Goal: Find specific page/section: Find specific page/section

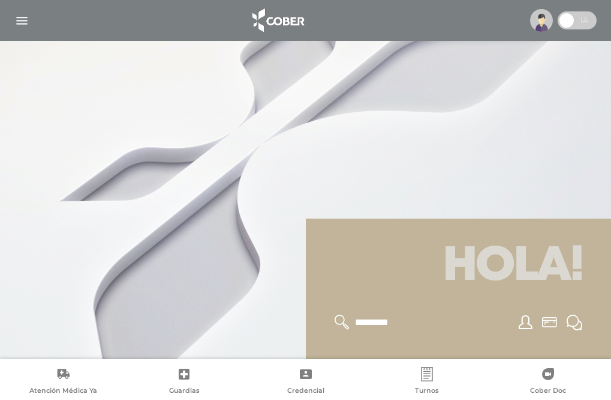
click at [22, 17] on img "button" at bounding box center [21, 20] width 15 height 15
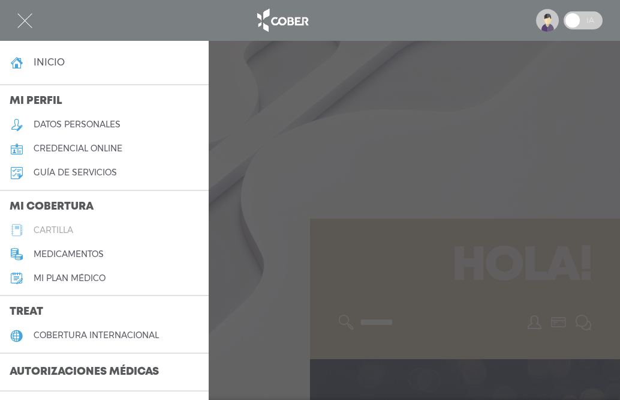
click at [57, 229] on h5 "cartilla" at bounding box center [54, 230] width 40 height 10
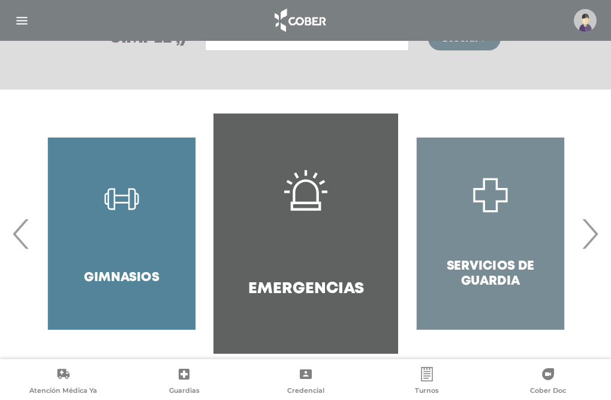
scroll to position [199, 0]
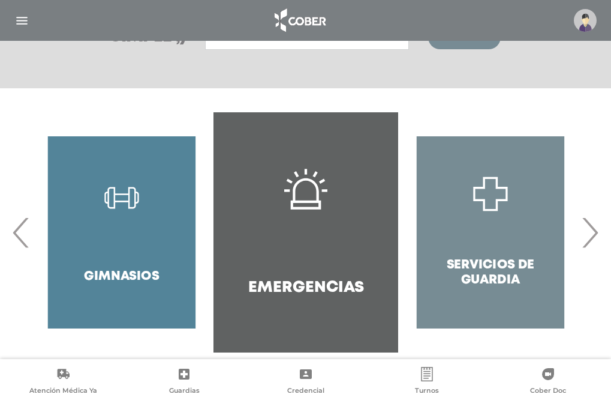
click at [121, 201] on div "Gimnasios" at bounding box center [121, 232] width 185 height 240
click at [108, 276] on div "Gimnasios" at bounding box center [121, 232] width 185 height 240
click at [587, 241] on span "›" at bounding box center [589, 232] width 23 height 65
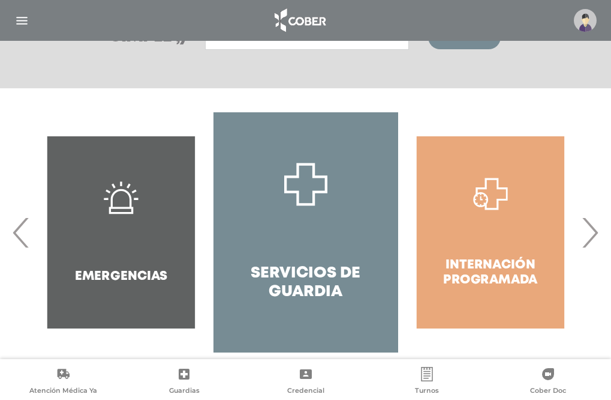
click at [587, 241] on span "›" at bounding box center [589, 232] width 23 height 65
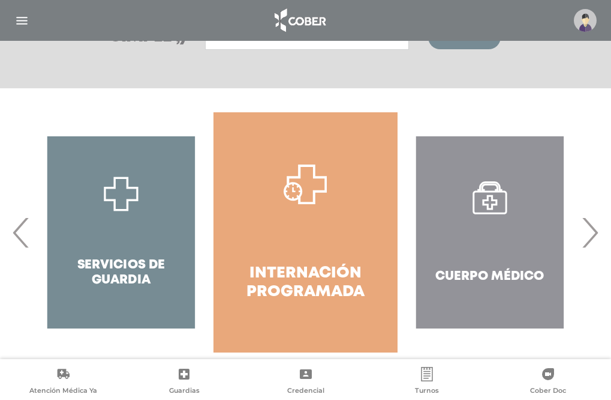
click at [587, 241] on span "›" at bounding box center [589, 232] width 23 height 65
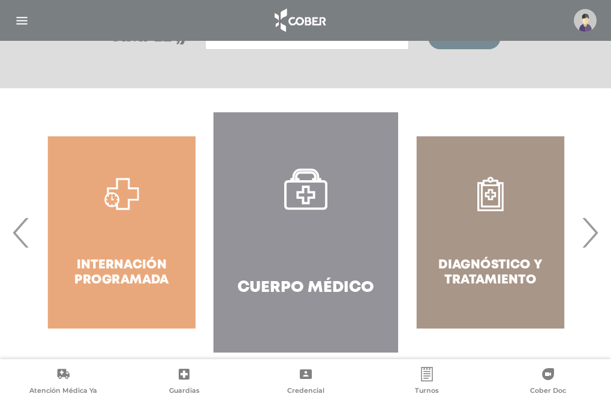
click at [587, 241] on span "›" at bounding box center [589, 232] width 23 height 65
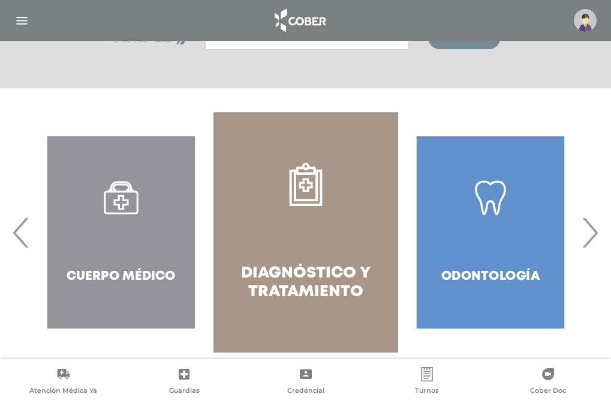
click at [587, 241] on span "›" at bounding box center [589, 232] width 23 height 65
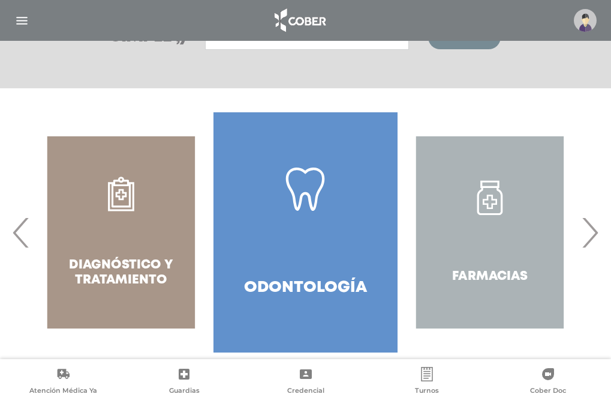
click at [587, 241] on span "›" at bounding box center [589, 232] width 23 height 65
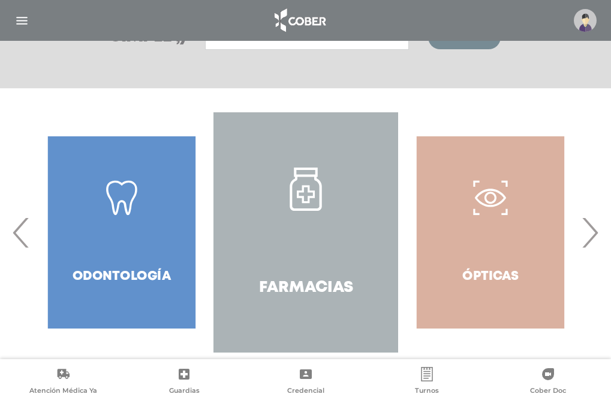
click at [587, 241] on span "›" at bounding box center [589, 232] width 23 height 65
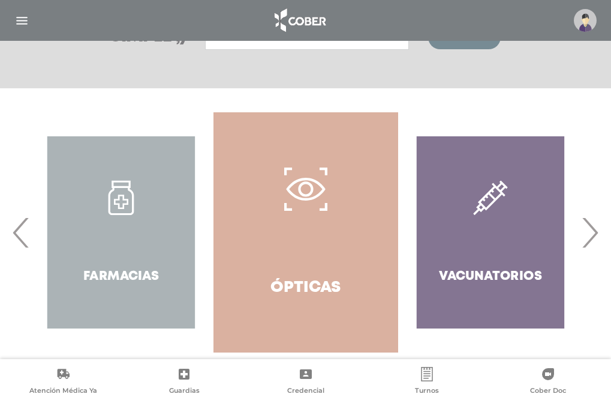
click at [587, 241] on span "›" at bounding box center [589, 232] width 23 height 65
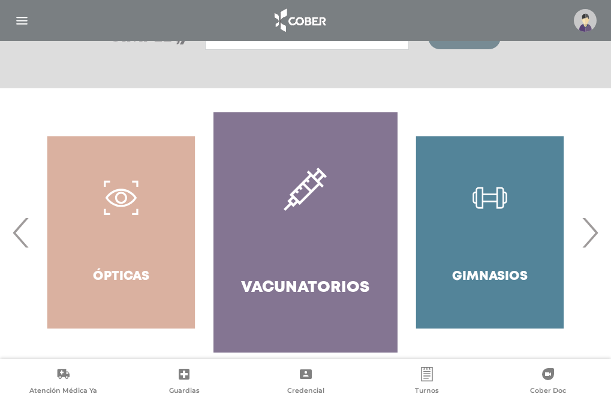
click at [473, 274] on div "Gimnasios" at bounding box center [490, 232] width 185 height 240
click at [494, 201] on div "Gimnasios" at bounding box center [490, 232] width 185 height 240
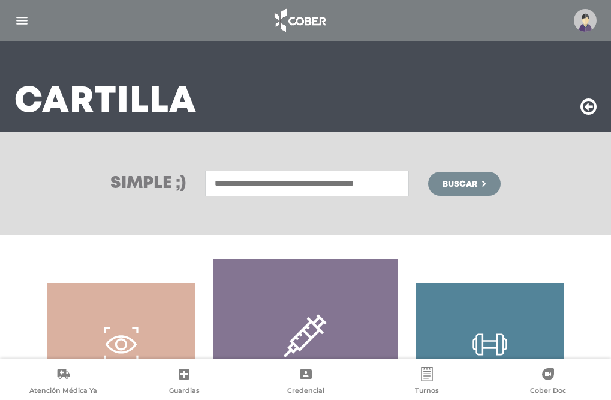
scroll to position [55, 0]
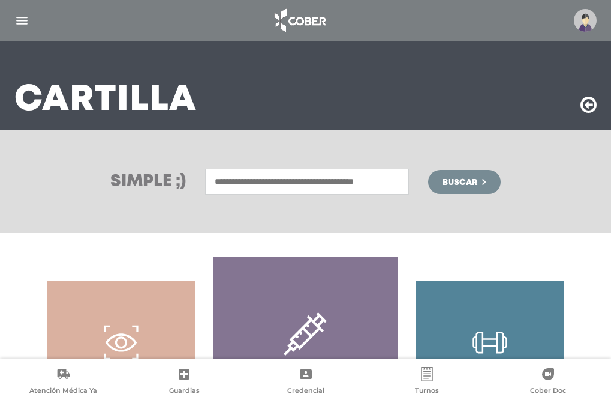
click at [291, 183] on input "text" at bounding box center [307, 182] width 204 height 26
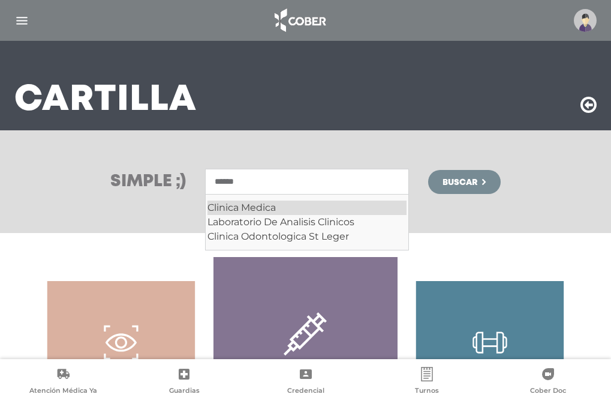
click at [271, 210] on div "Clinica Medica" at bounding box center [307, 207] width 199 height 14
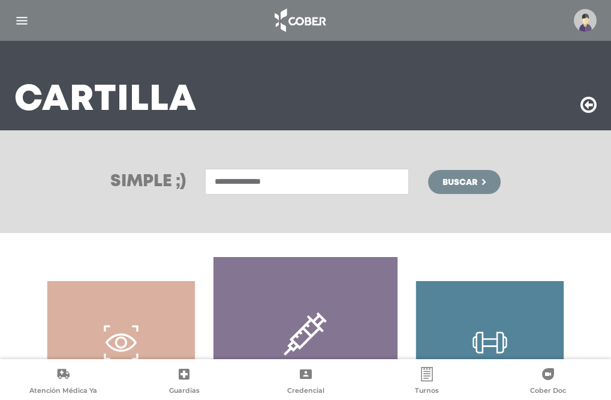
type input "**********"
click at [470, 182] on span "Buscar" at bounding box center [460, 182] width 35 height 8
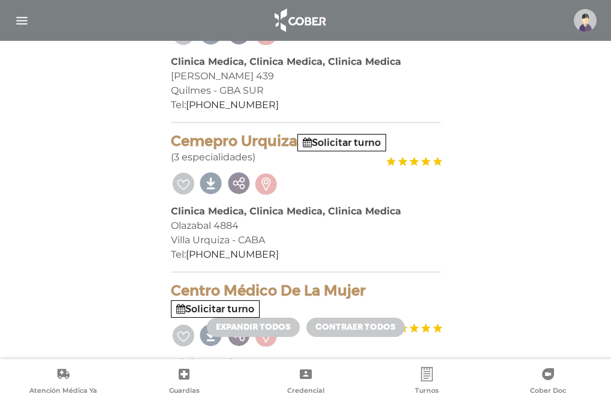
scroll to position [887, 0]
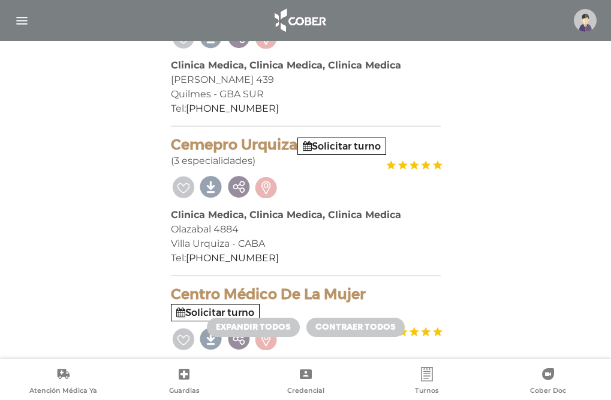
click at [320, 87] on div "Quilmes - GBA SUR" at bounding box center [306, 94] width 270 height 14
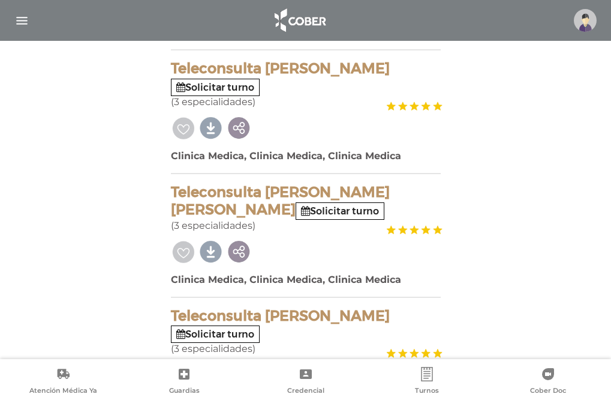
scroll to position [1661, 0]
